Goal: Navigation & Orientation: Find specific page/section

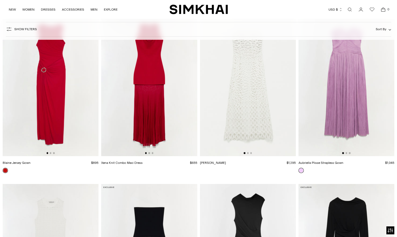
scroll to position [1259, 0]
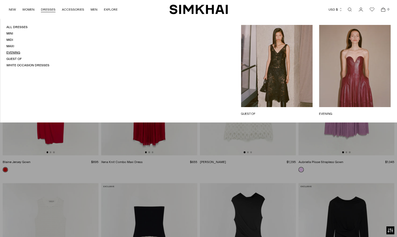
click at [20, 54] on link "Evening" at bounding box center [13, 53] width 14 height 4
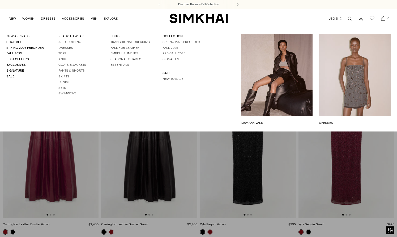
click at [30, 19] on link "WOMEN" at bounding box center [28, 19] width 12 height 12
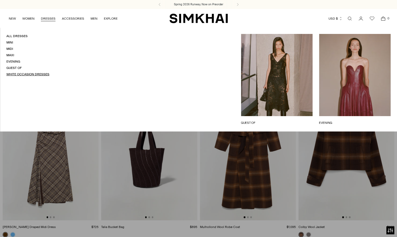
click at [49, 76] on link "White Occasion Dresses" at bounding box center [27, 74] width 43 height 4
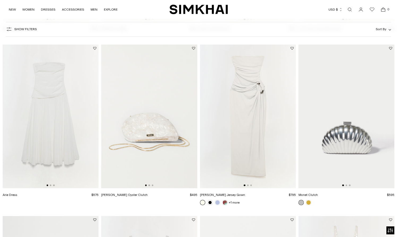
scroll to position [710, 0]
